Goal: Check status: Check status

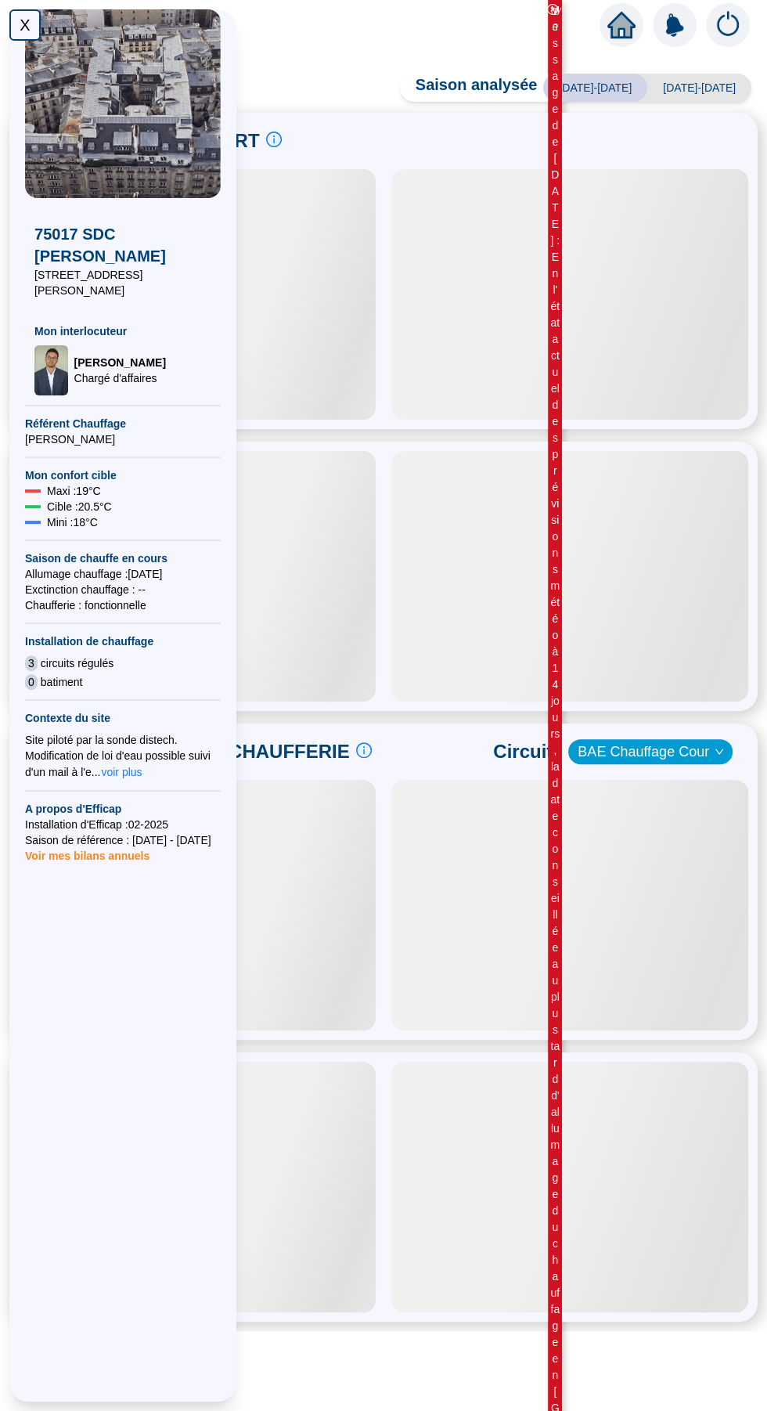
click at [25, 25] on div "X" at bounding box center [24, 24] width 31 height 31
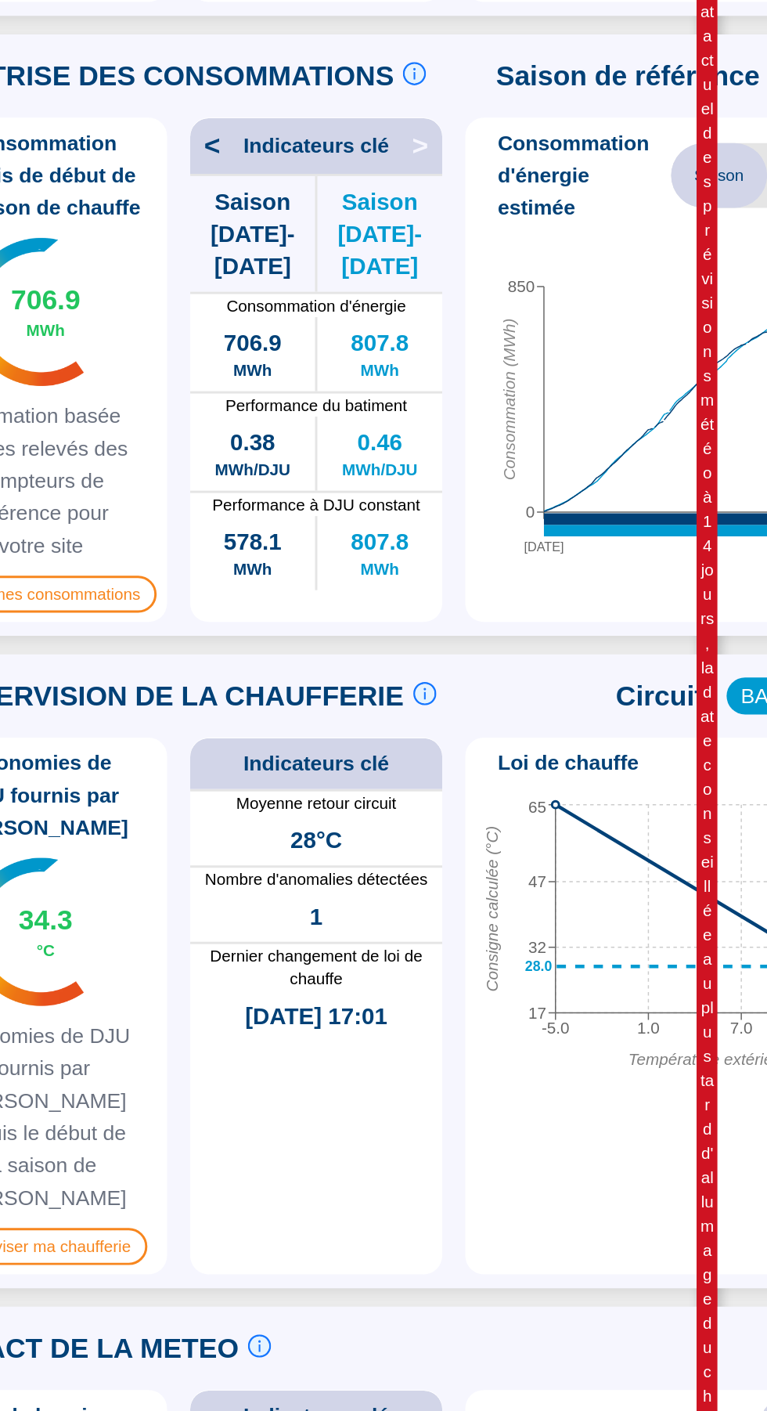
scroll to position [126, 0]
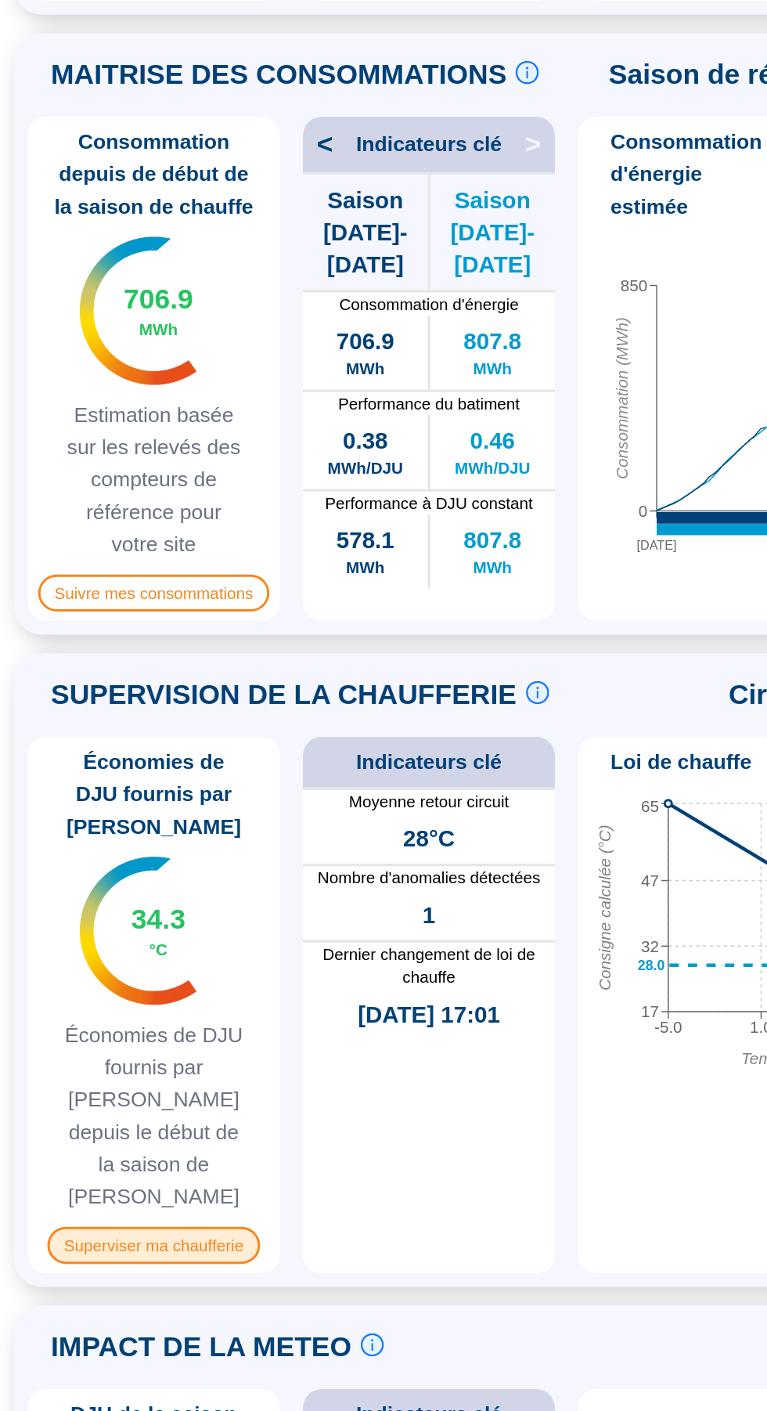
click at [70, 1145] on span "Superviser ma chaufferie" at bounding box center [103, 1157] width 143 height 25
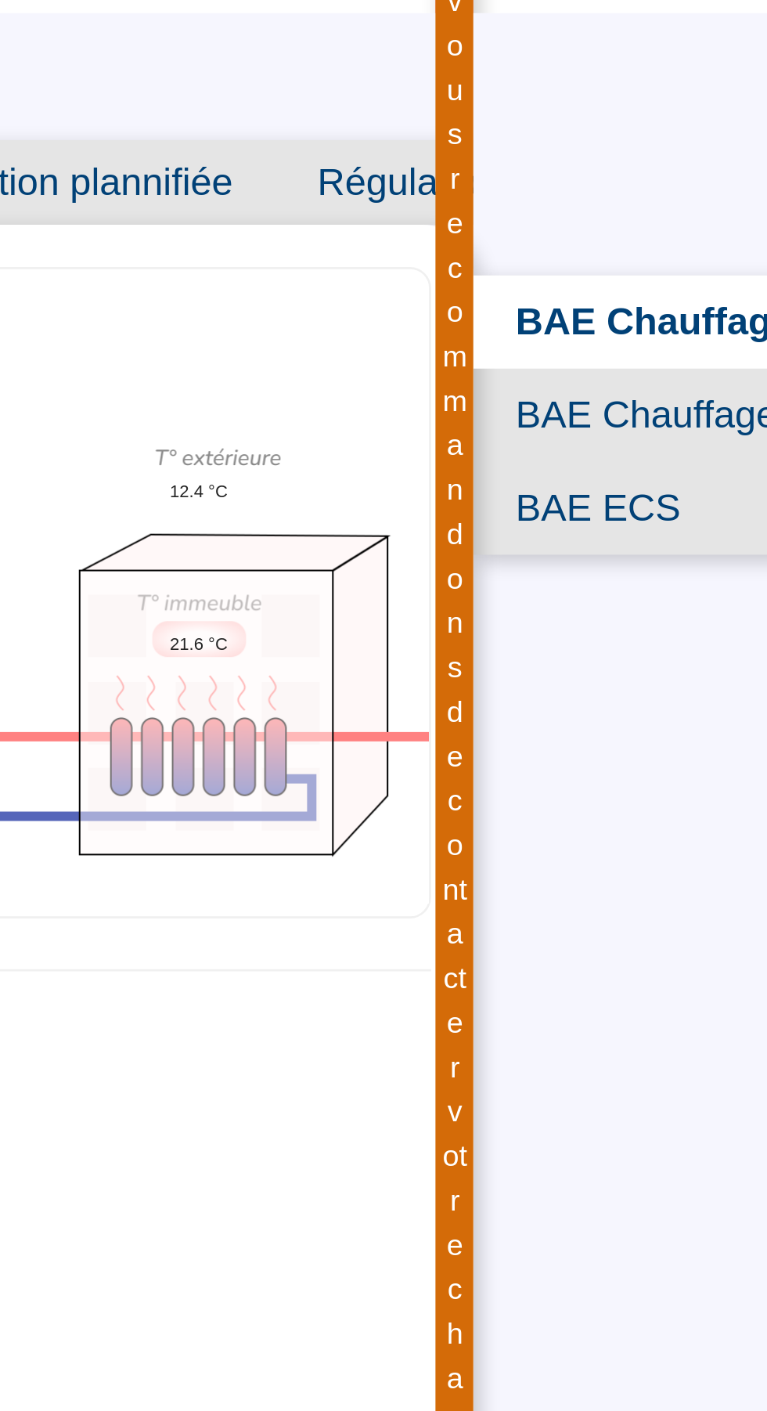
click at [645, 227] on span "BAE Chauffage Rue" at bounding box center [647, 229] width 171 height 34
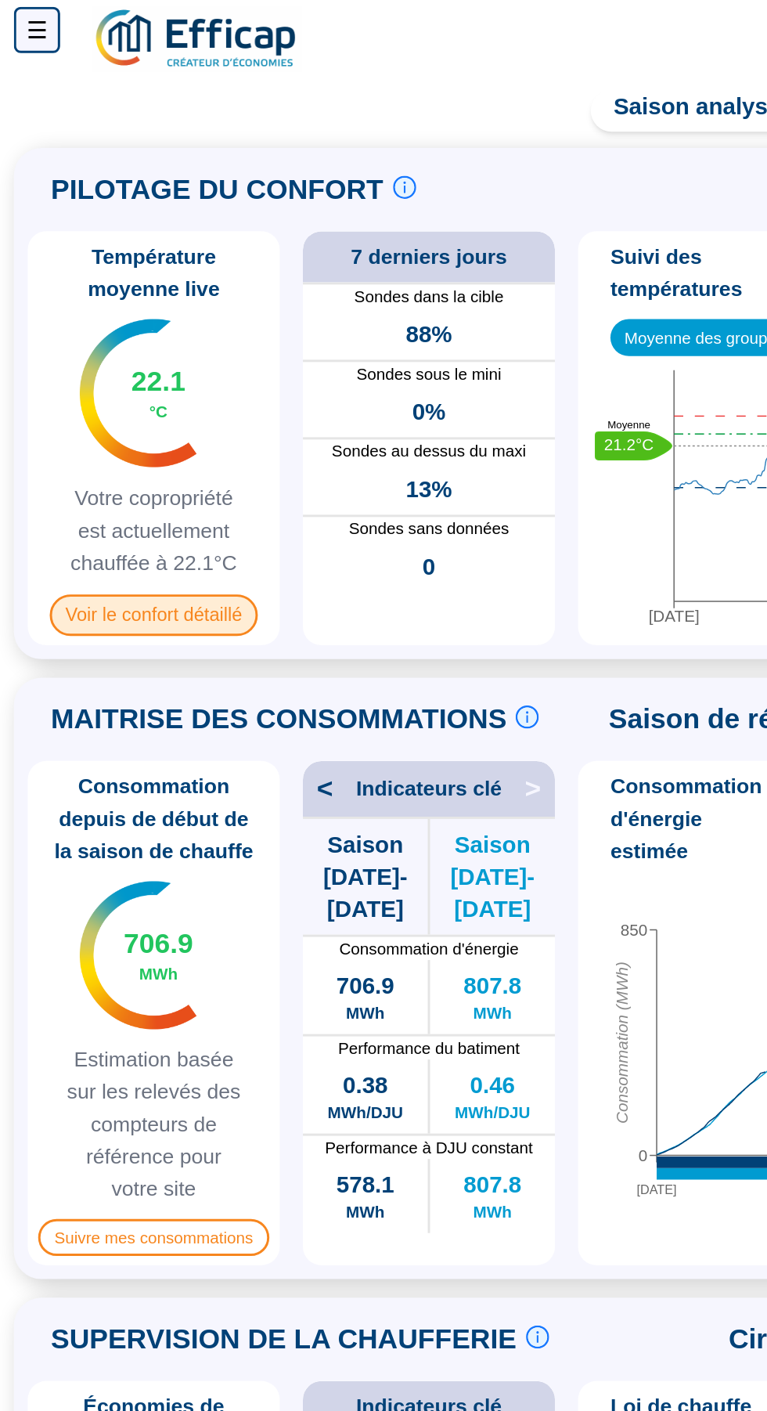
click at [77, 427] on span "Voir le confort détaillé" at bounding box center [105, 421] width 142 height 28
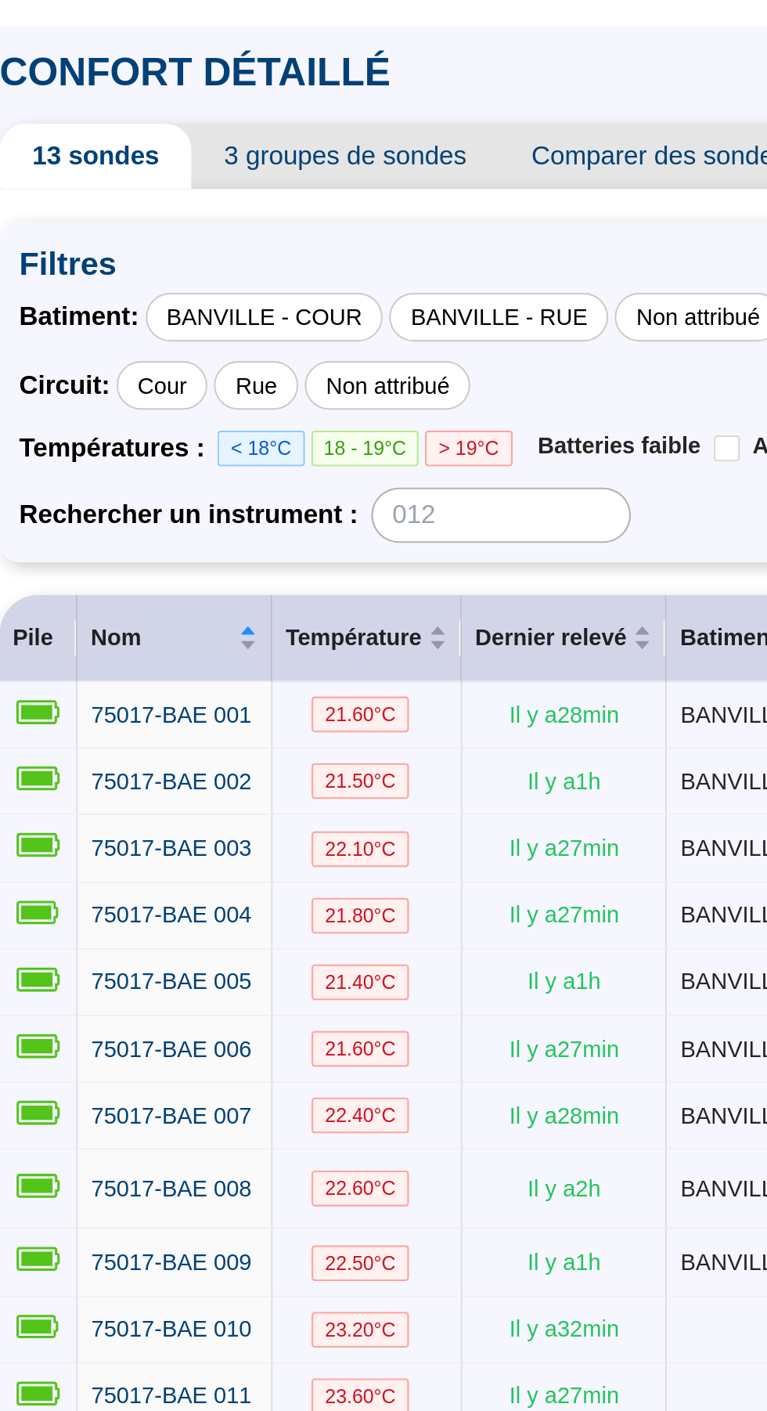
click at [213, 149] on span "3 groupes de sondes" at bounding box center [207, 143] width 148 height 31
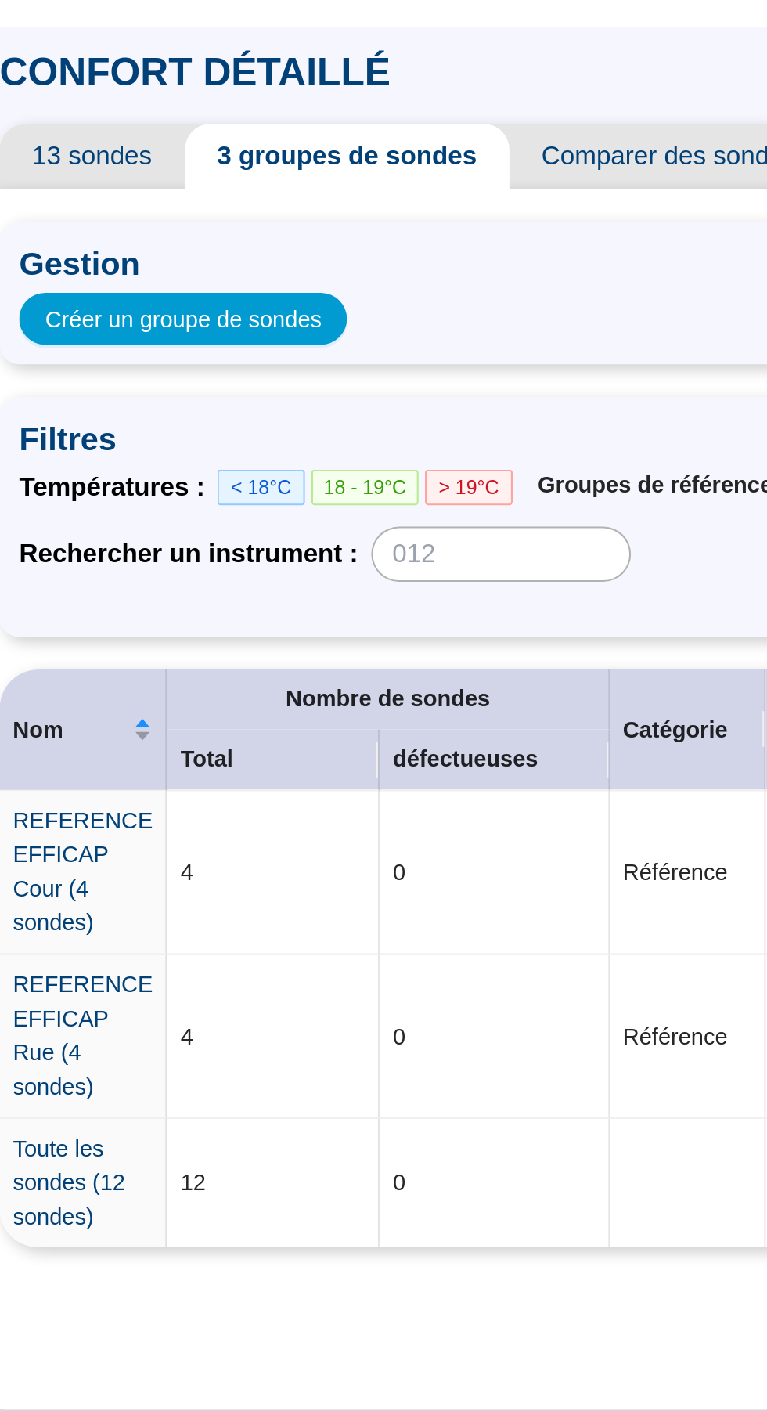
click at [364, 148] on span "Comparer des sondes/groupes" at bounding box center [389, 143] width 204 height 31
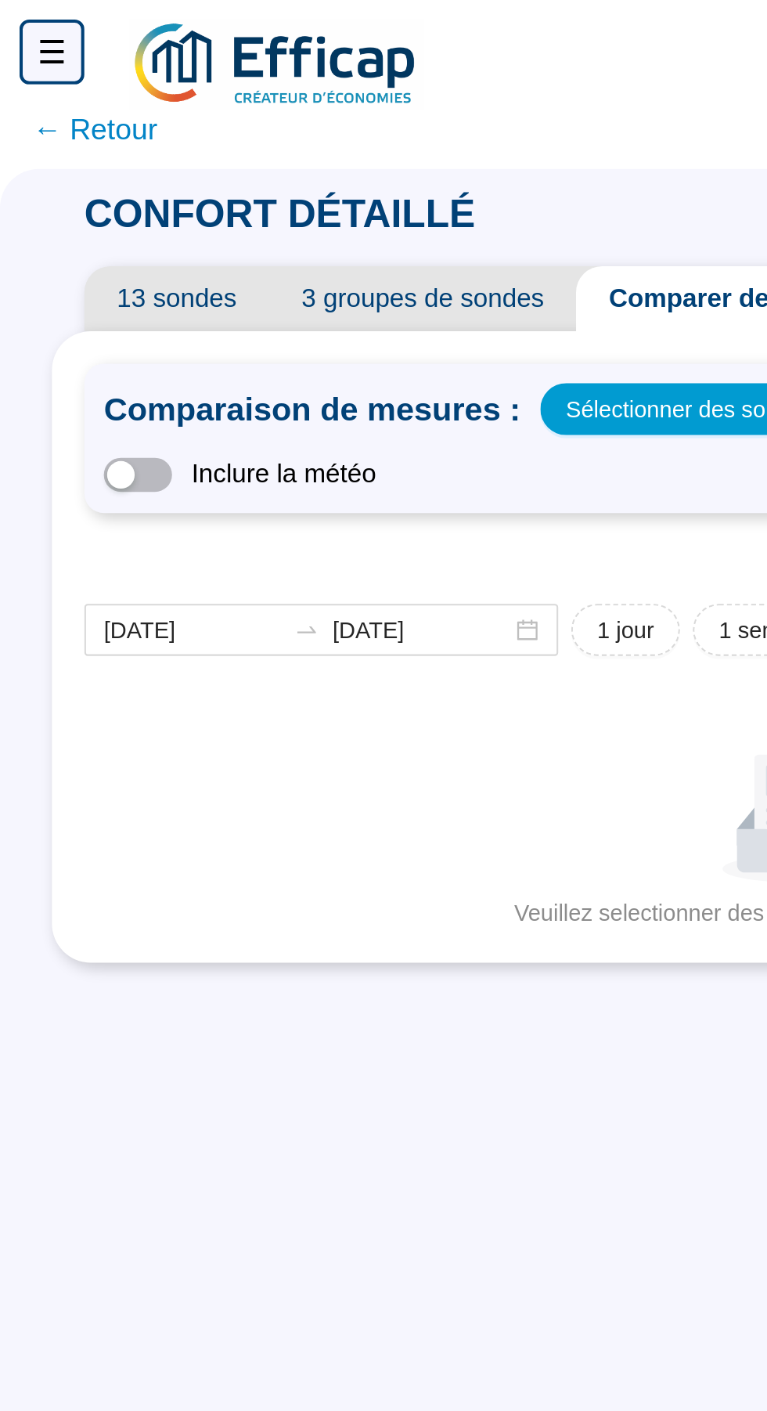
click at [10, 29] on div "☰" at bounding box center [24, 24] width 31 height 31
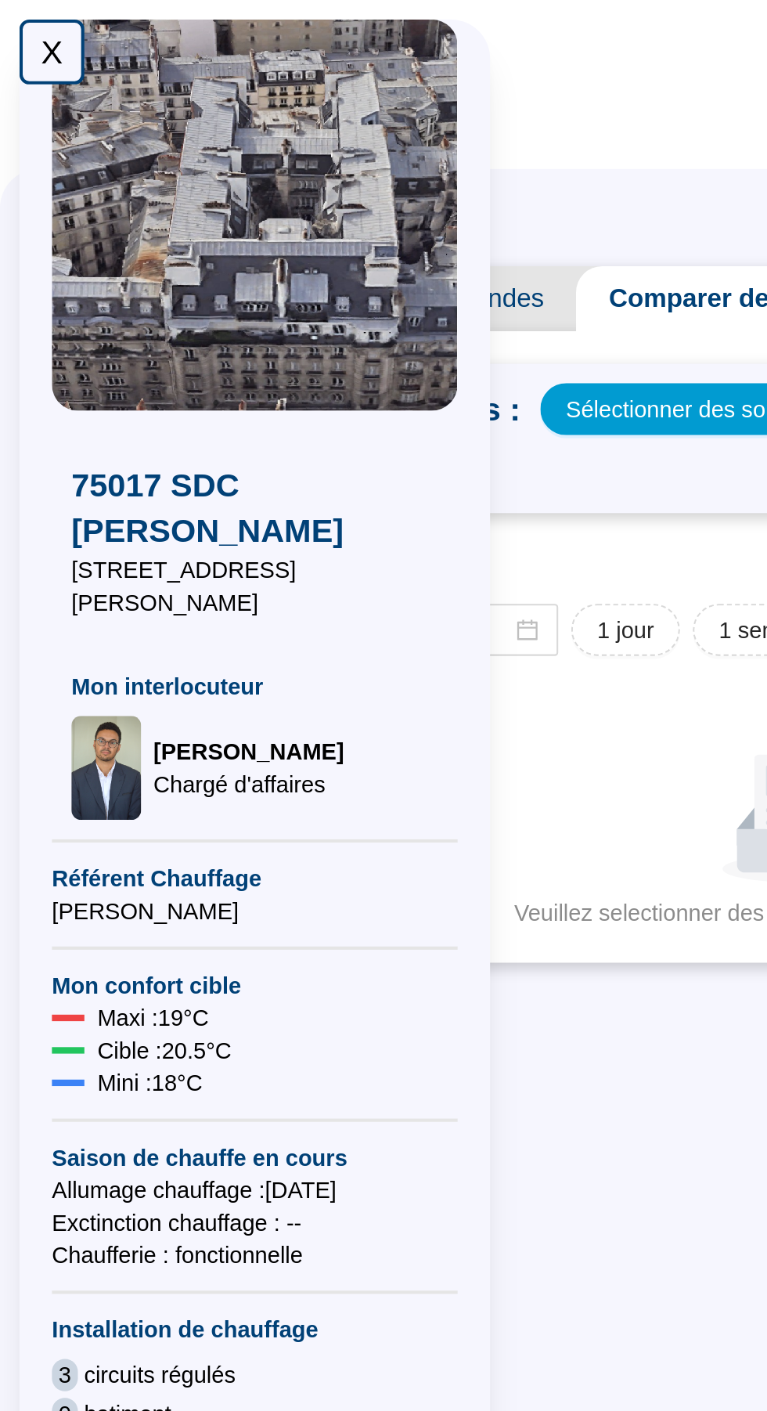
click at [20, 25] on div "X" at bounding box center [24, 24] width 31 height 31
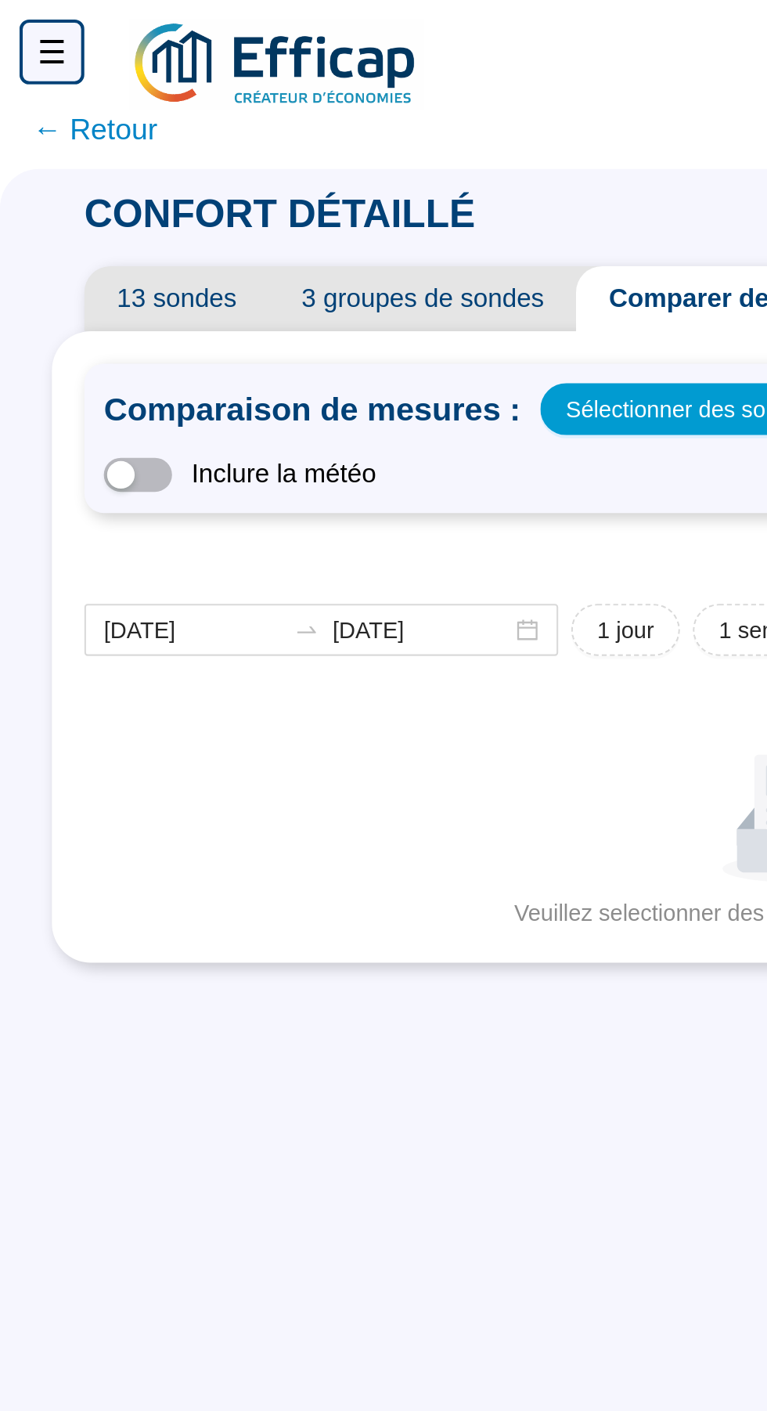
click at [31, 65] on span "← Retour" at bounding box center [46, 63] width 60 height 22
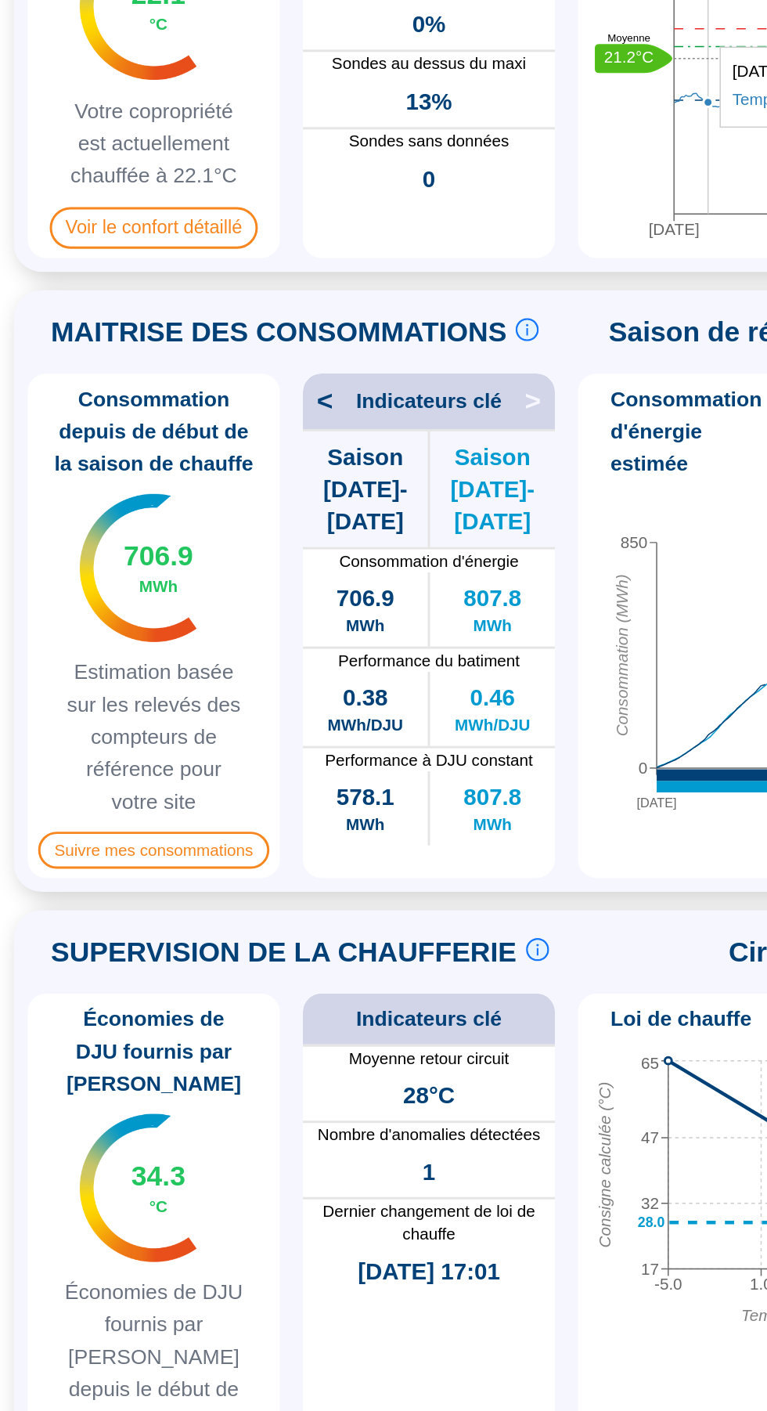
scroll to position [164, 0]
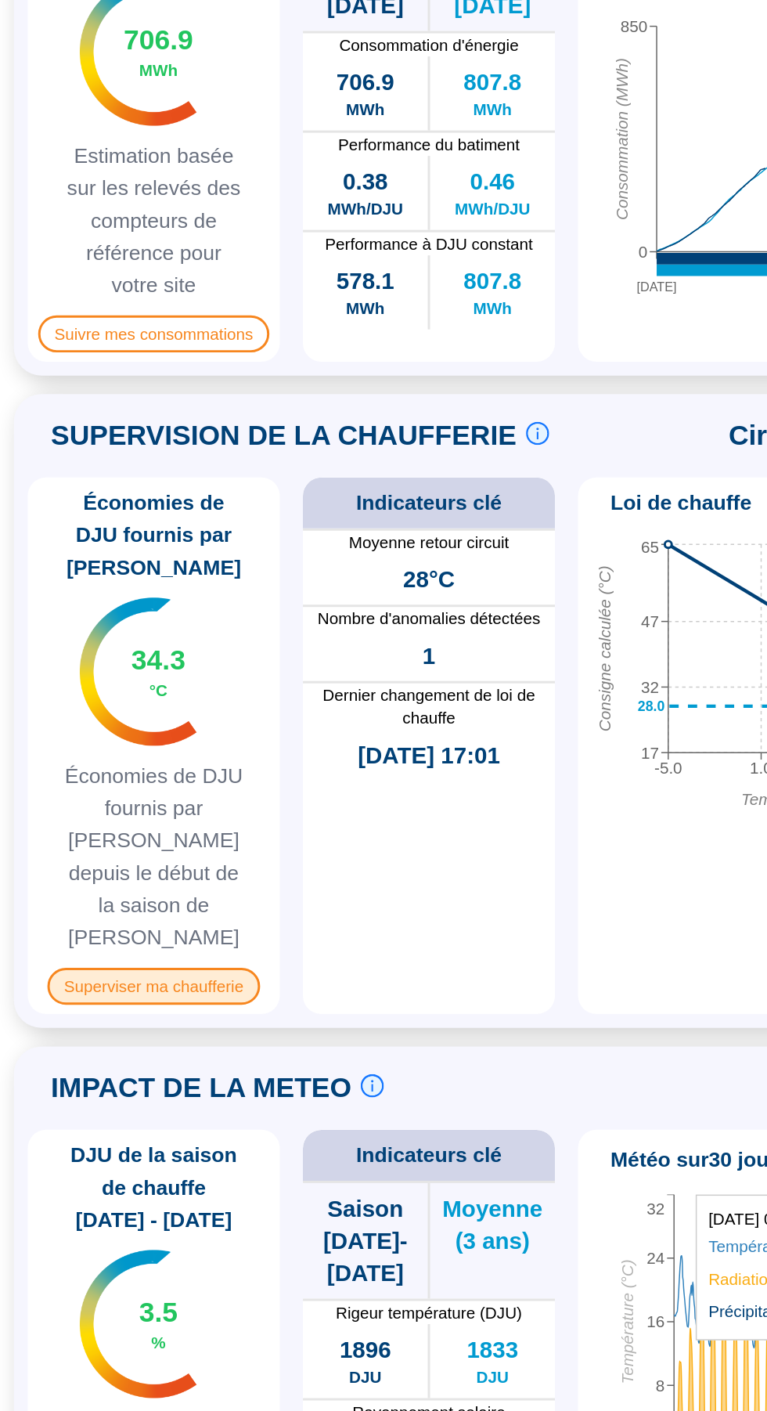
click at [85, 1108] on span "Superviser ma chaufferie" at bounding box center [103, 1120] width 143 height 25
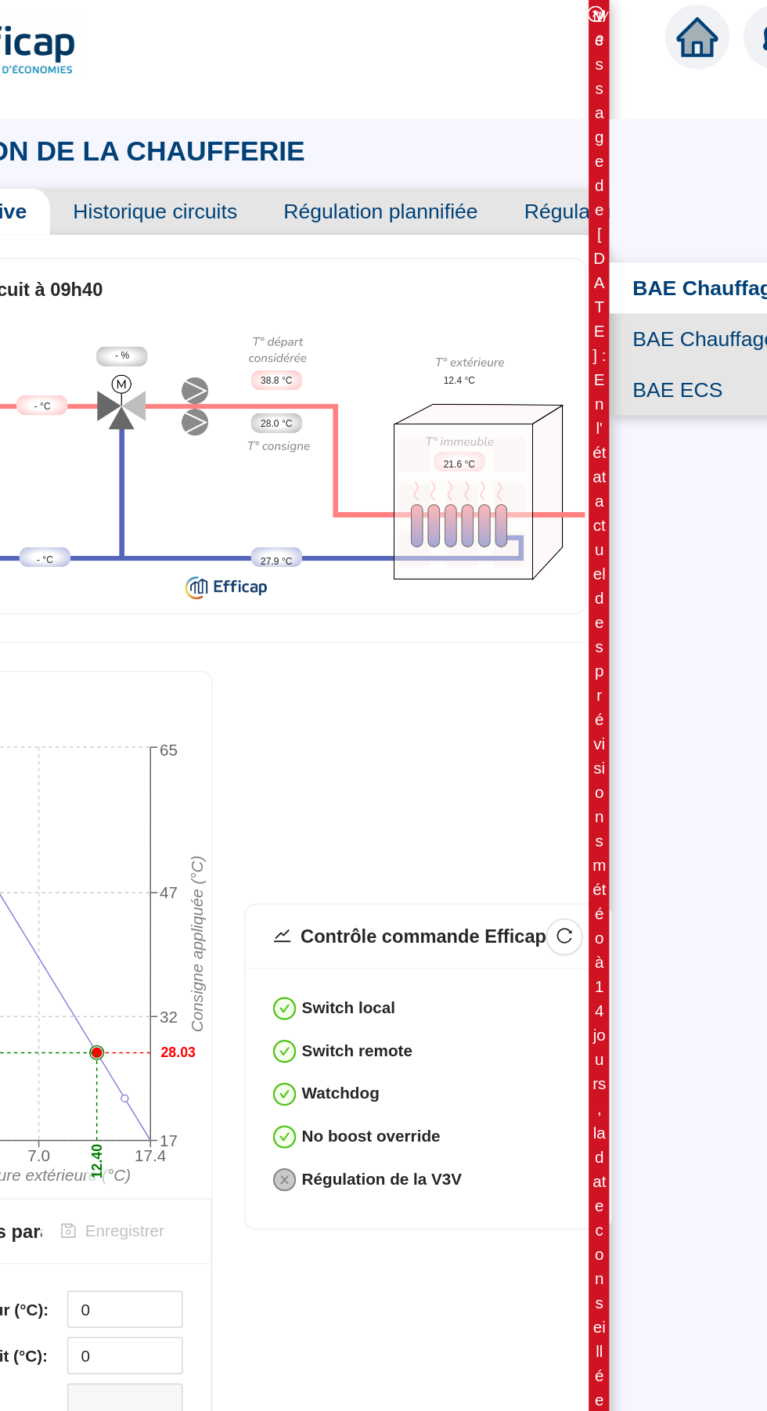
click at [535, 146] on span "Régulation prédictive" at bounding box center [570, 143] width 163 height 31
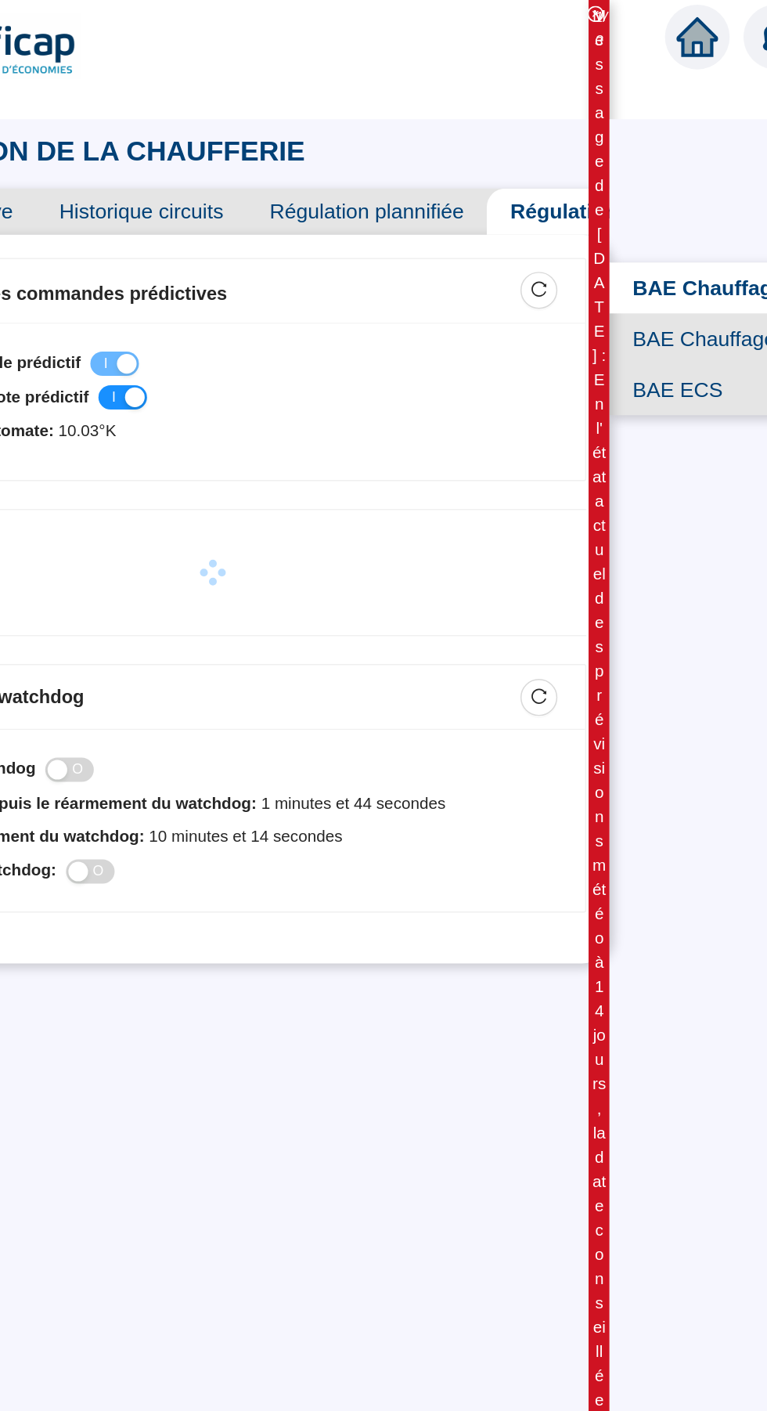
click at [414, 136] on span "Régulation plannifiée" at bounding box center [397, 143] width 163 height 31
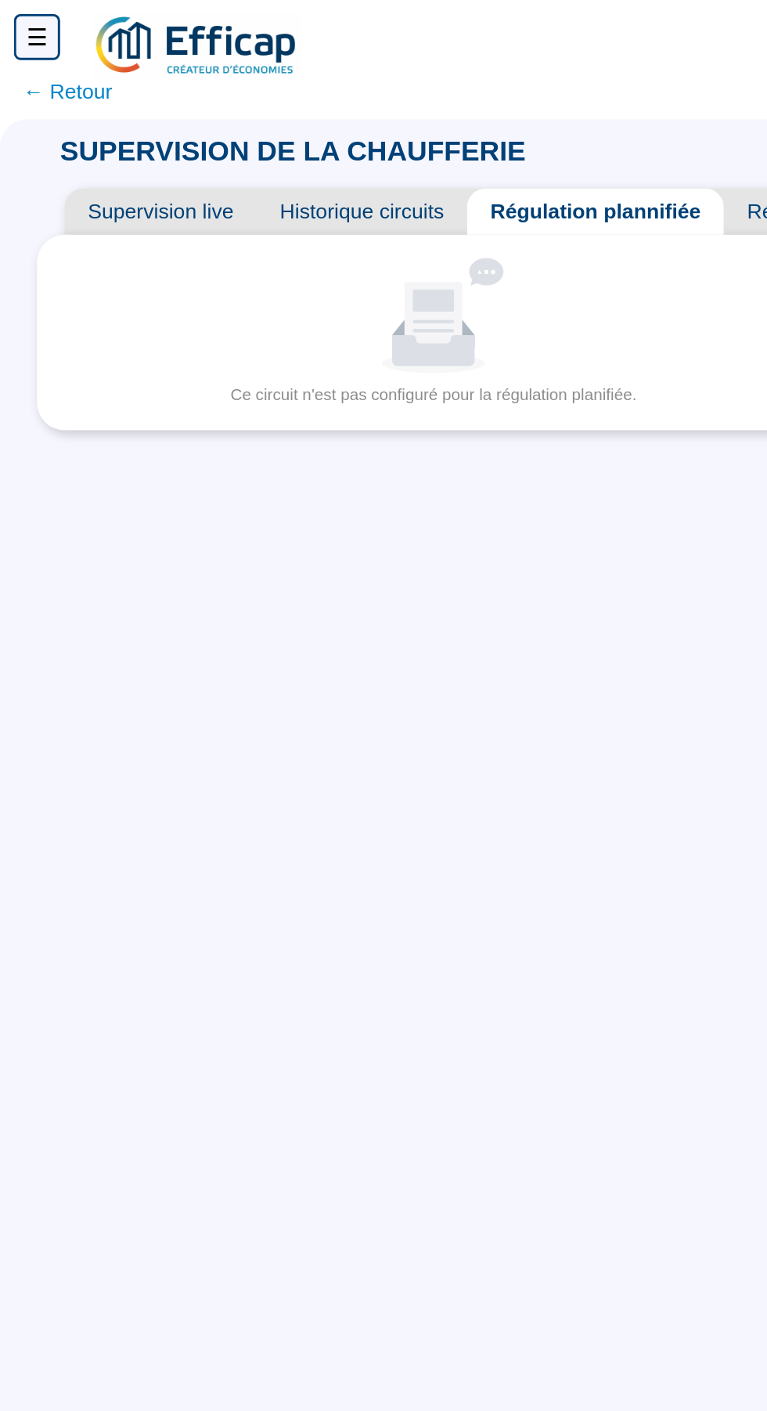
click at [272, 142] on span "Historique circuits" at bounding box center [245, 143] width 142 height 31
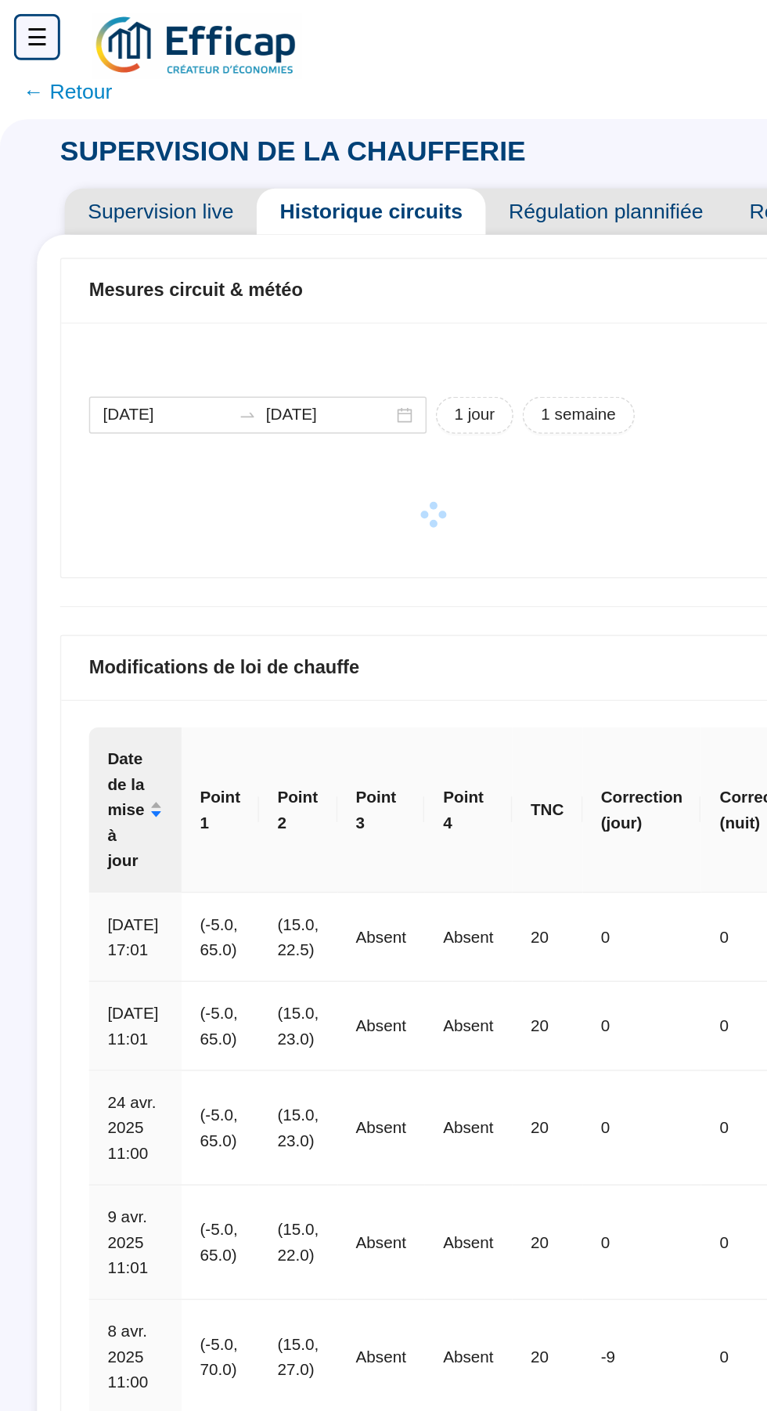
click at [19, 64] on span "← Retour" at bounding box center [46, 62] width 60 height 22
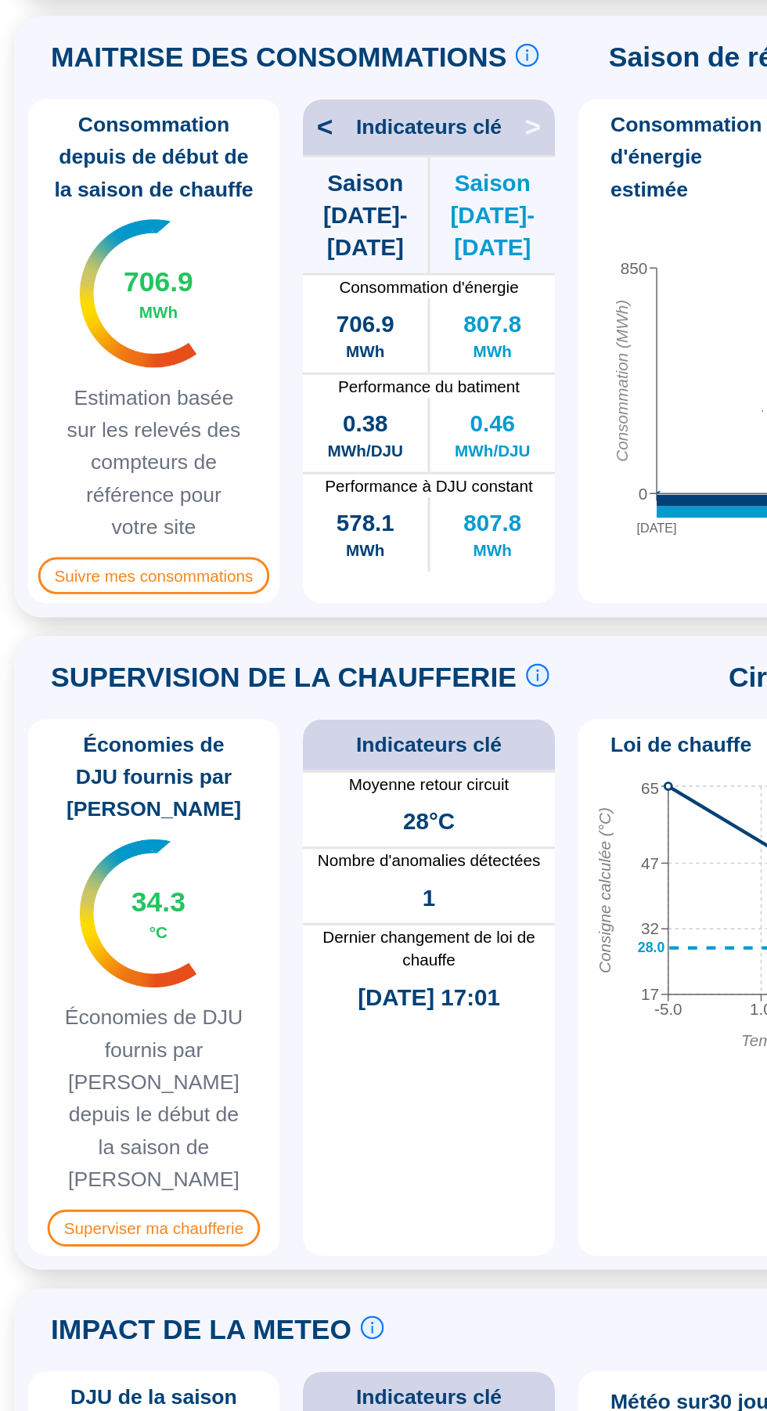
click at [38, 519] on div "MAITRISE DES CONSOMMATIONS Les consommations d'énergie proviennent des fourniss…" at bounding box center [384, 667] width 730 height 388
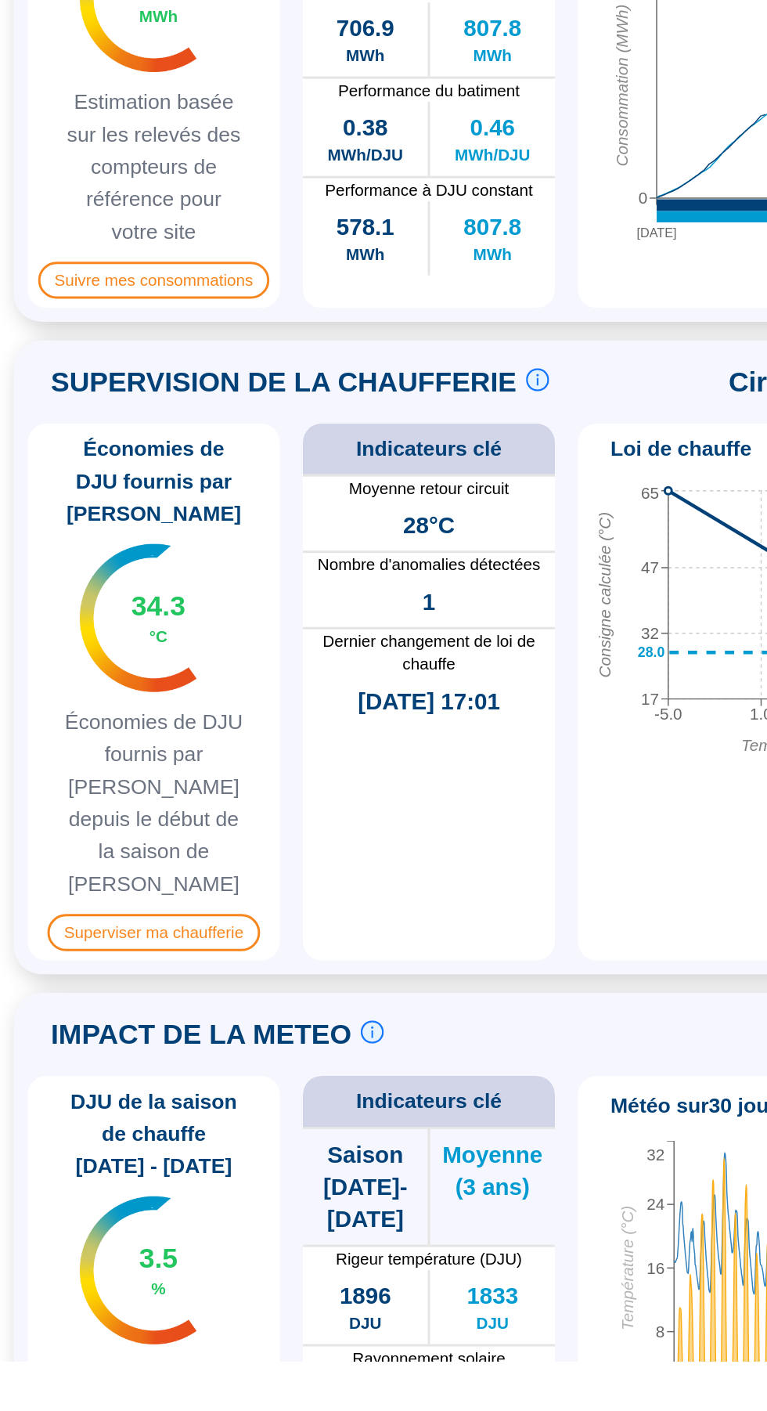
click at [468, 658] on div "[DATE] mai 0 850 Consommation (MWh) 706.9 MWh" at bounding box center [570, 561] width 345 height 260
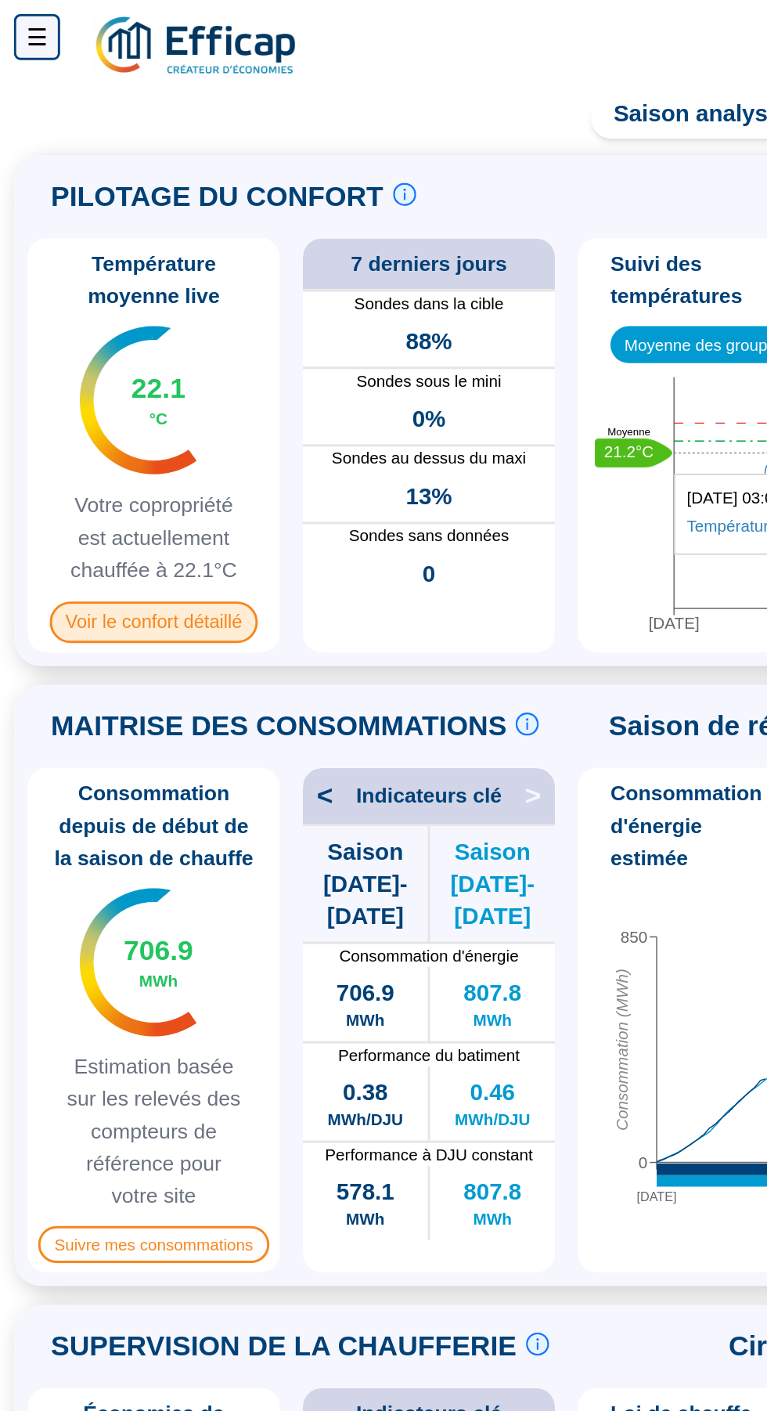
click at [85, 423] on span "Voir le confort détaillé" at bounding box center [105, 421] width 142 height 28
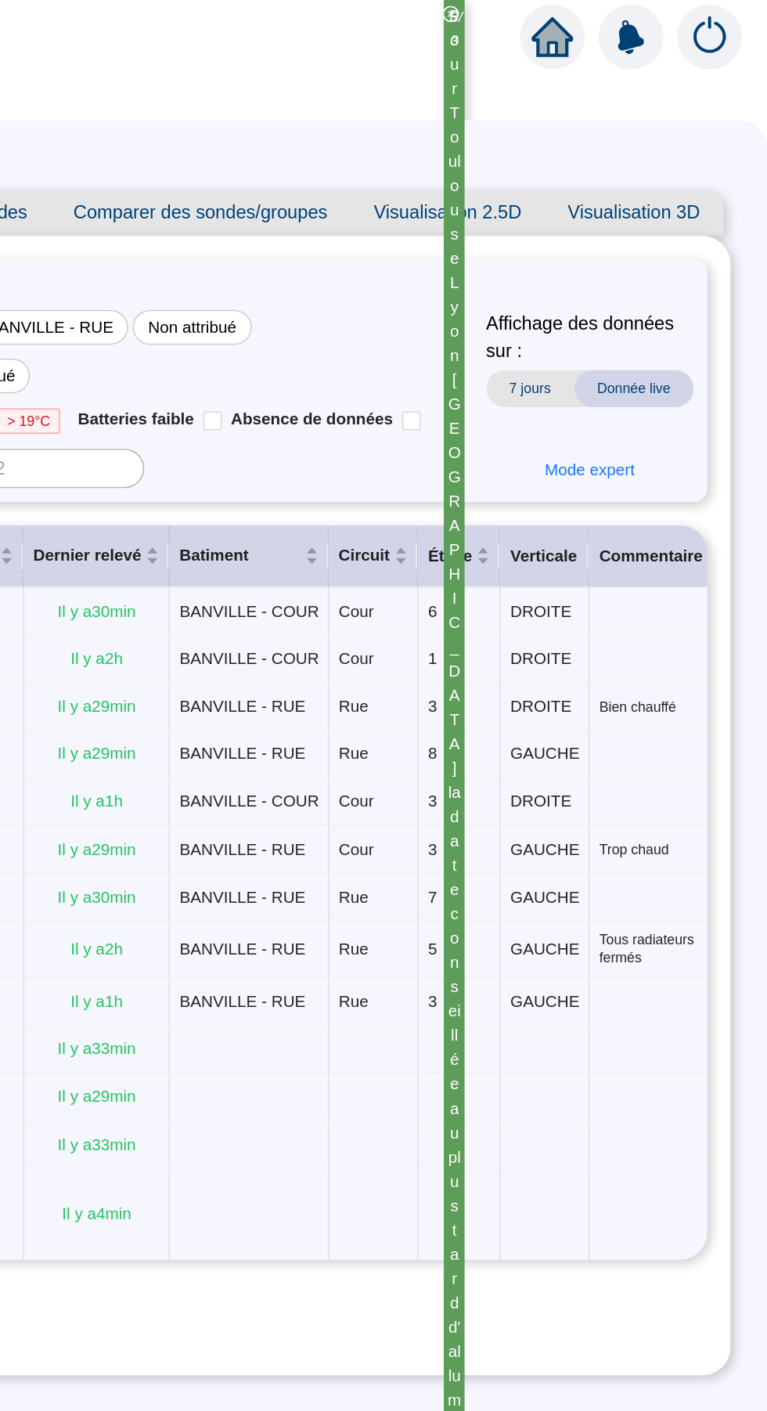
click at [556, 145] on span "Visualisation 2.5D" at bounding box center [551, 143] width 132 height 31
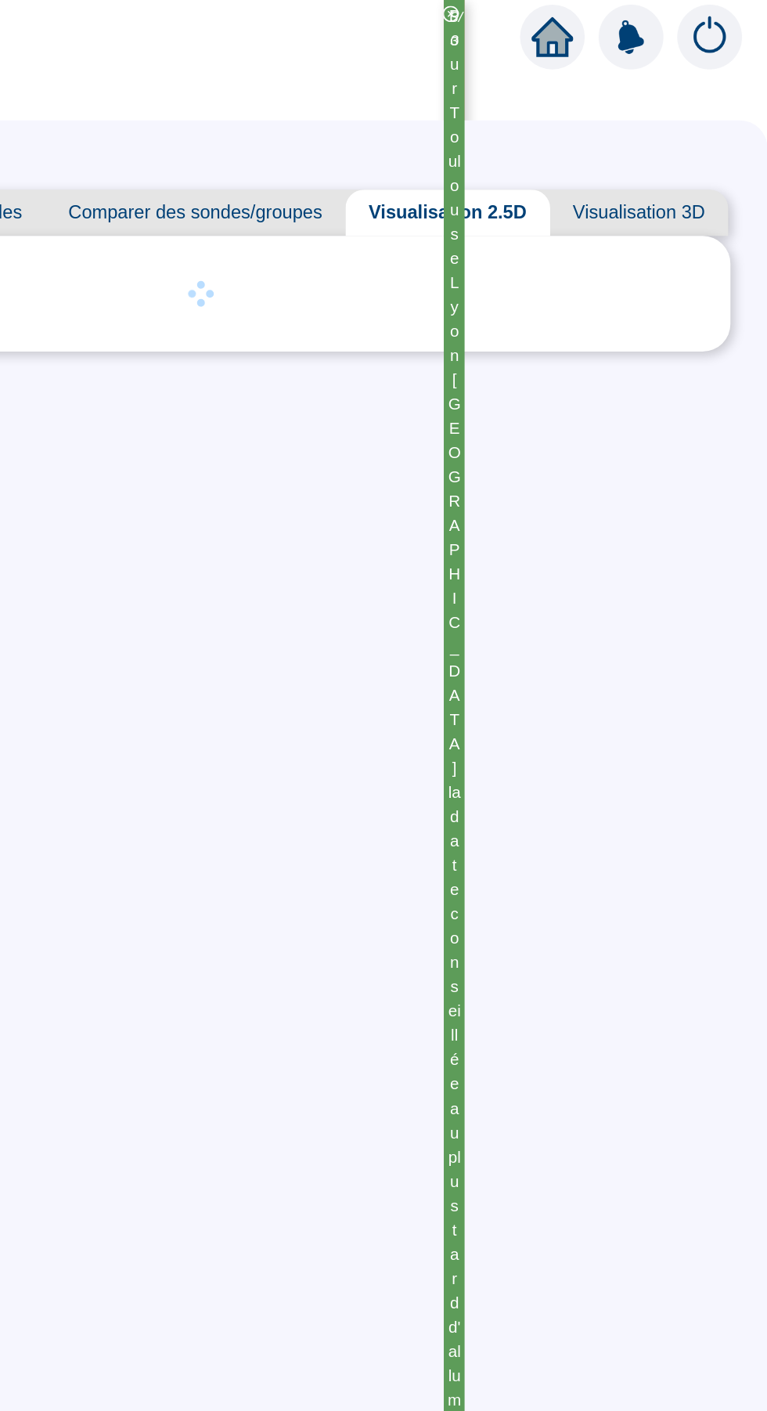
click at [403, 158] on span "Comparer des sondes/groupes" at bounding box center [380, 143] width 204 height 31
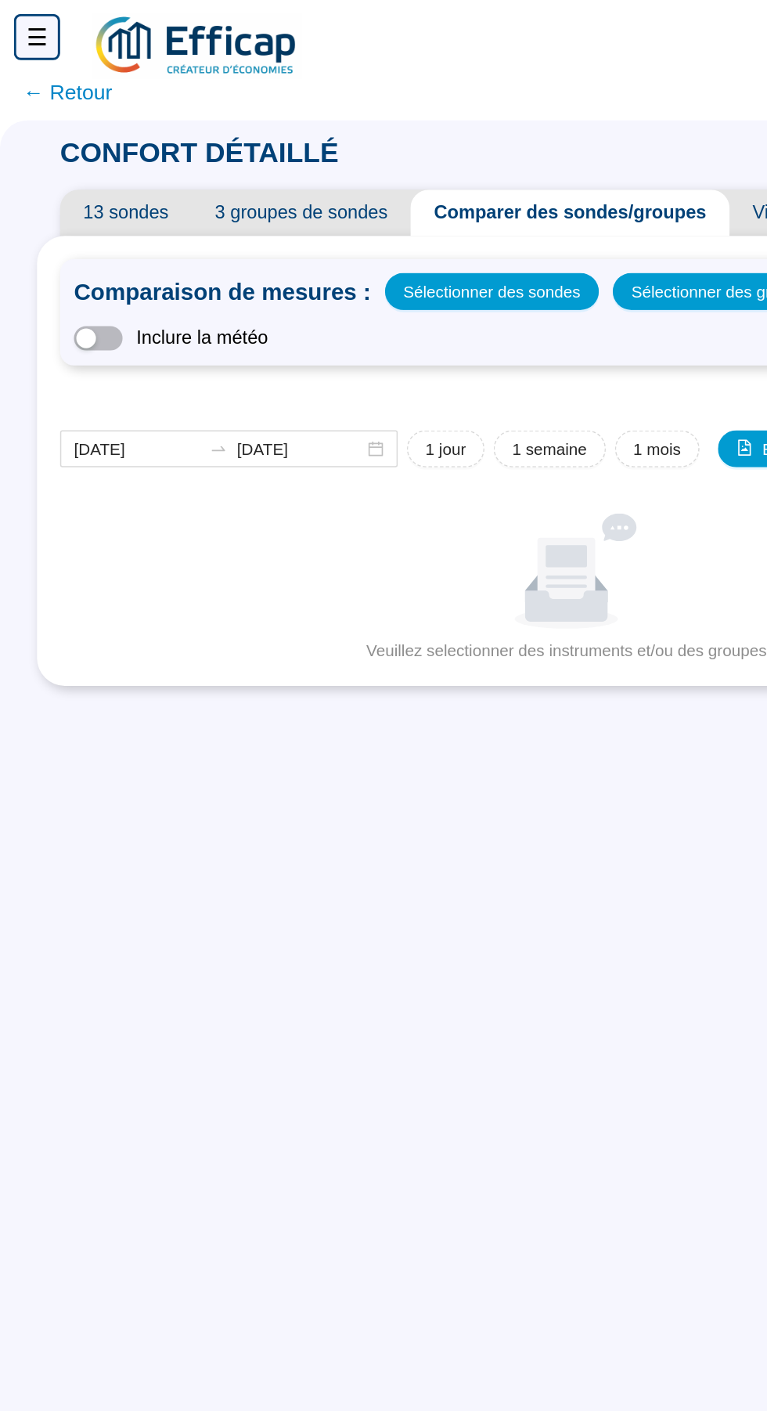
click at [207, 151] on span "3 groupes de sondes" at bounding box center [204, 143] width 148 height 31
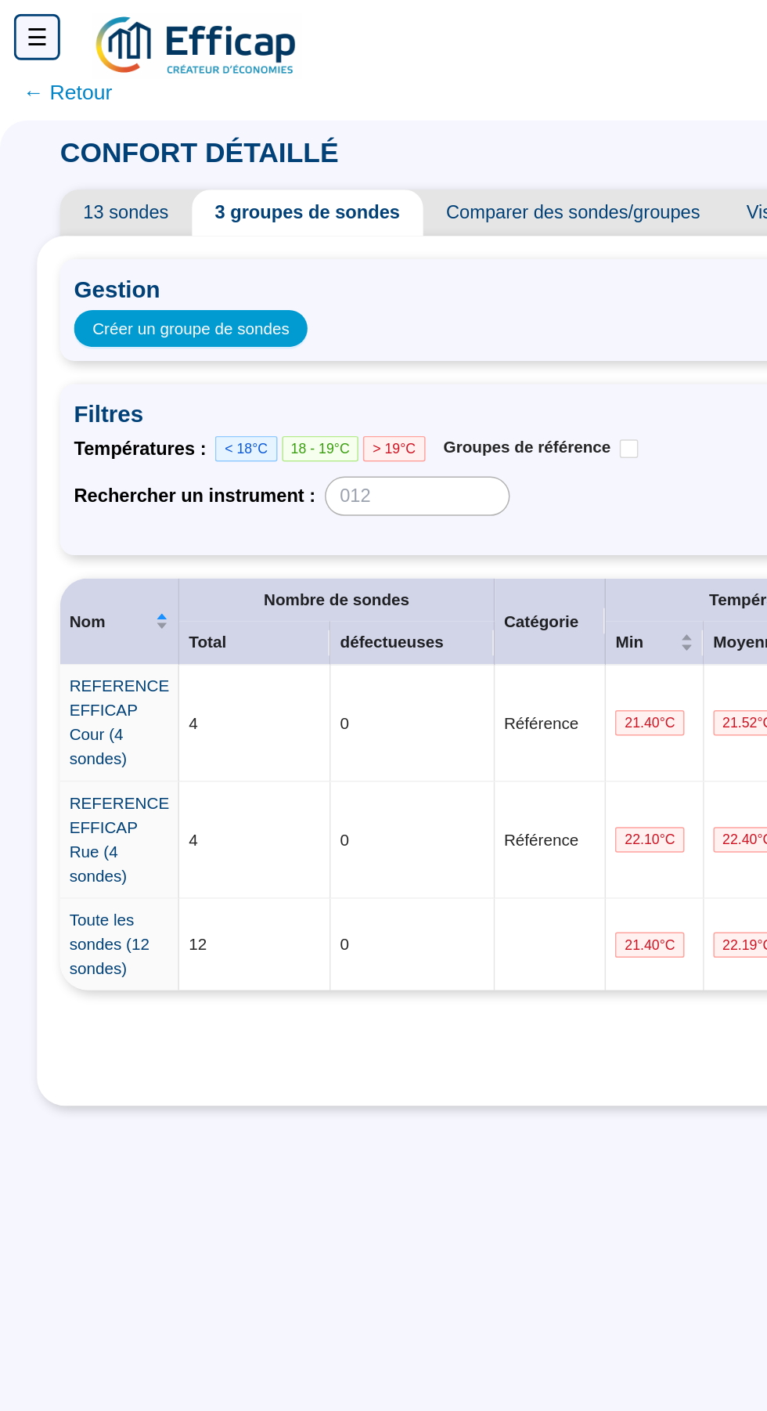
click at [95, 145] on span "13 sondes" at bounding box center [85, 143] width 89 height 31
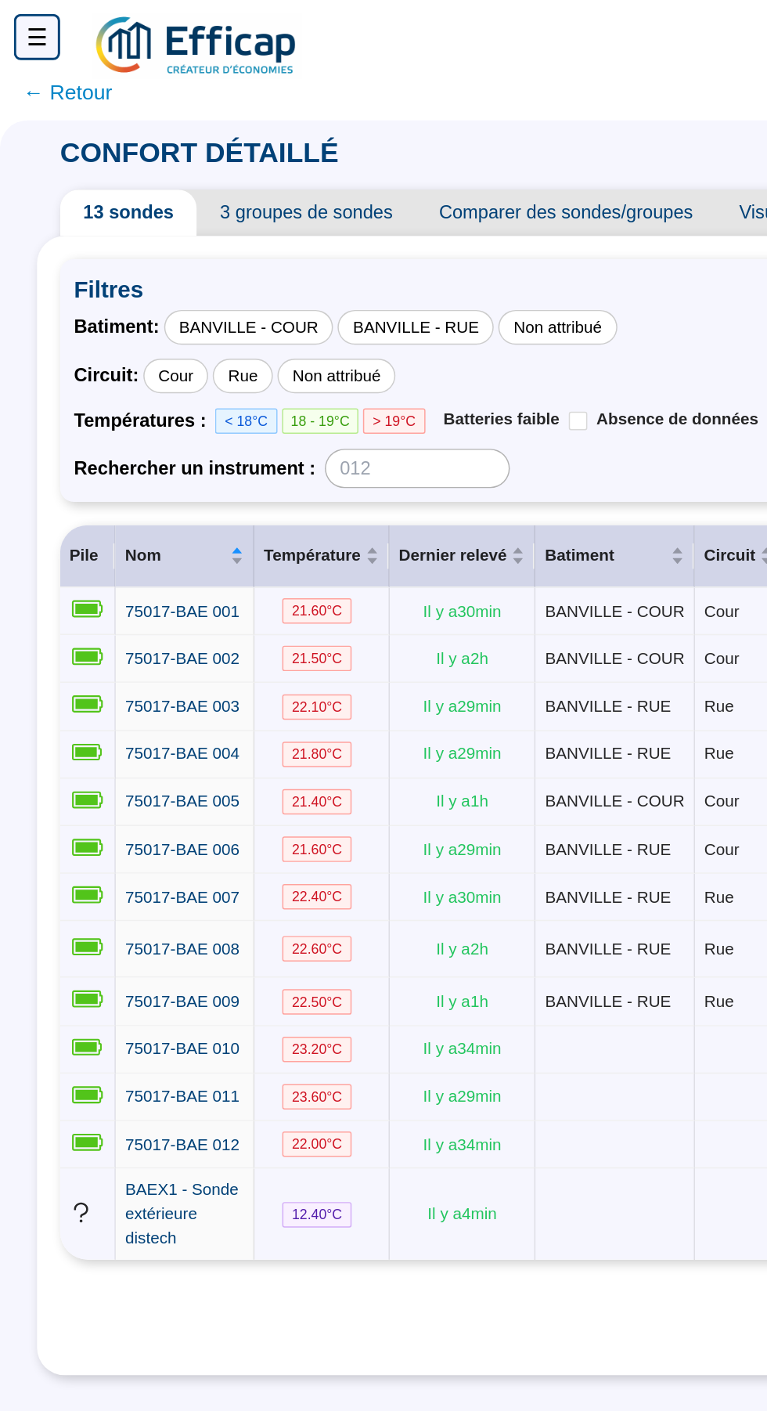
click at [26, 63] on span "← Retour" at bounding box center [46, 63] width 60 height 22
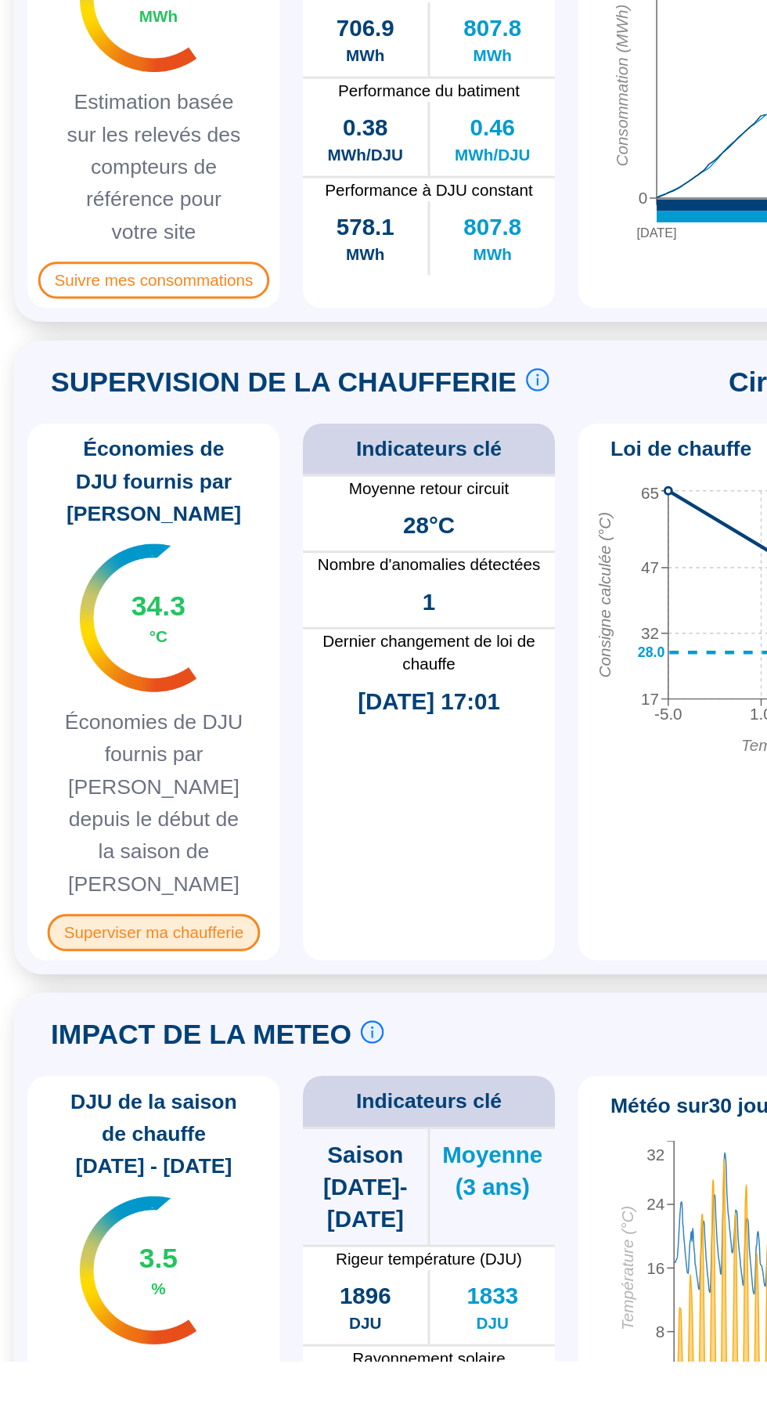
click at [60, 1108] on span "Superviser ma chaufferie" at bounding box center [103, 1120] width 143 height 25
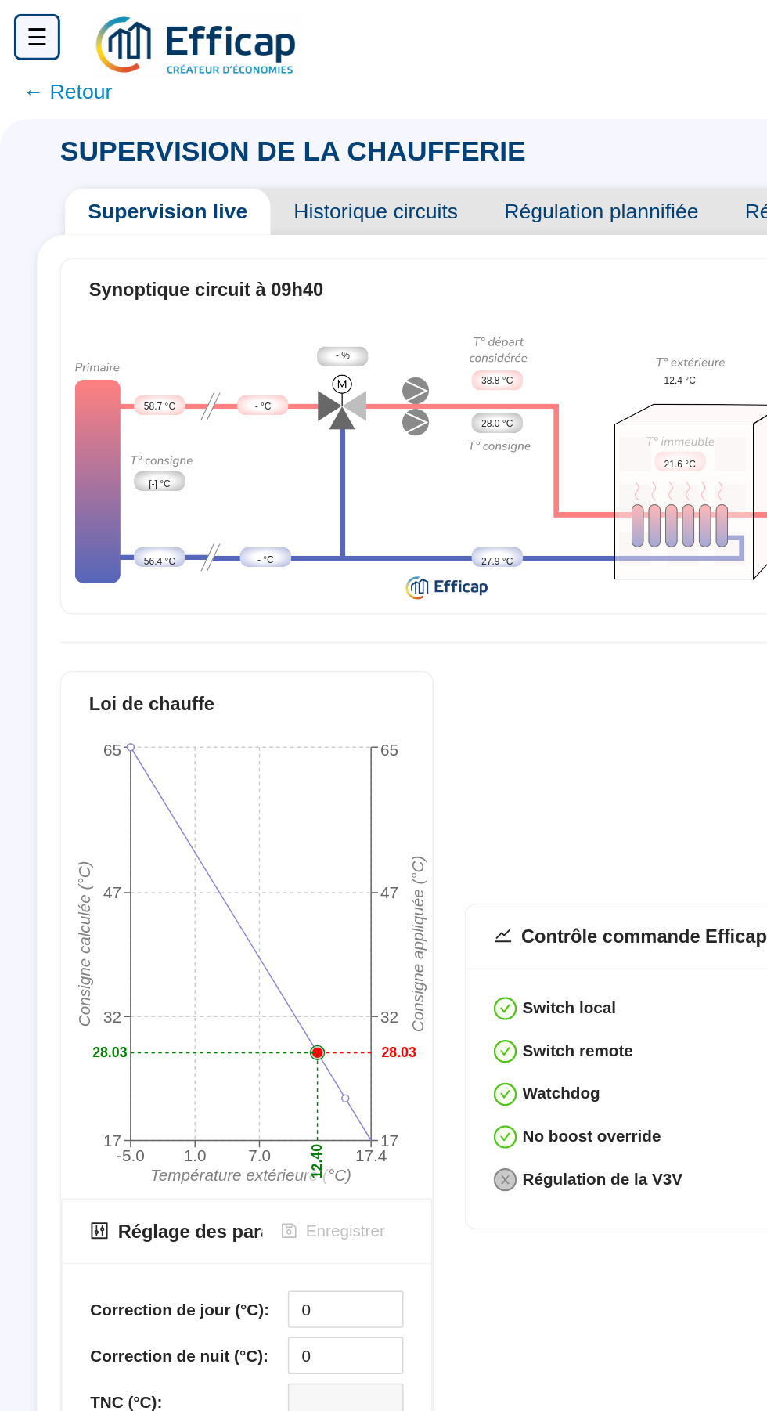
click at [239, 141] on span "Historique circuits" at bounding box center [254, 143] width 142 height 31
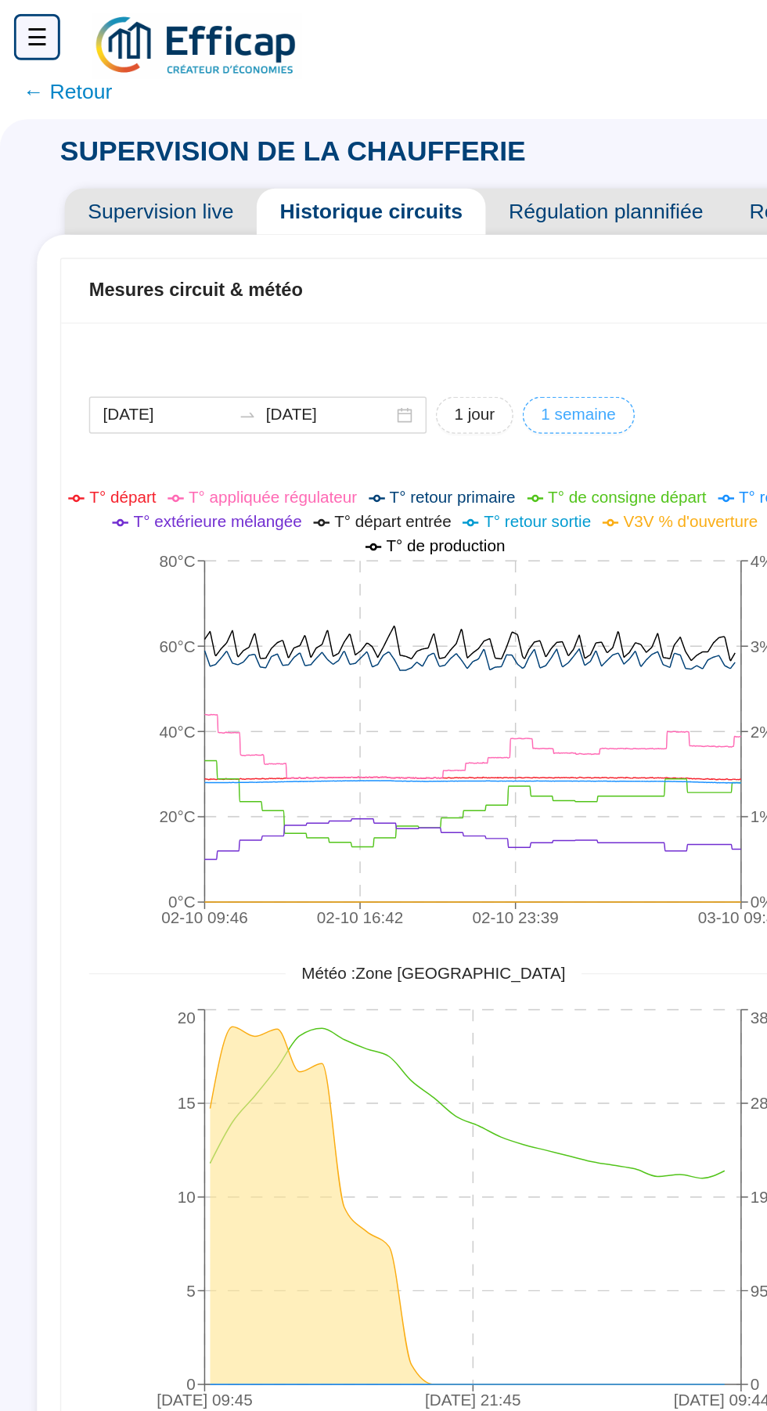
click at [417, 284] on span "1 semaine" at bounding box center [391, 280] width 51 height 16
type input "[DATE]"
